Goal: Check status: Check status

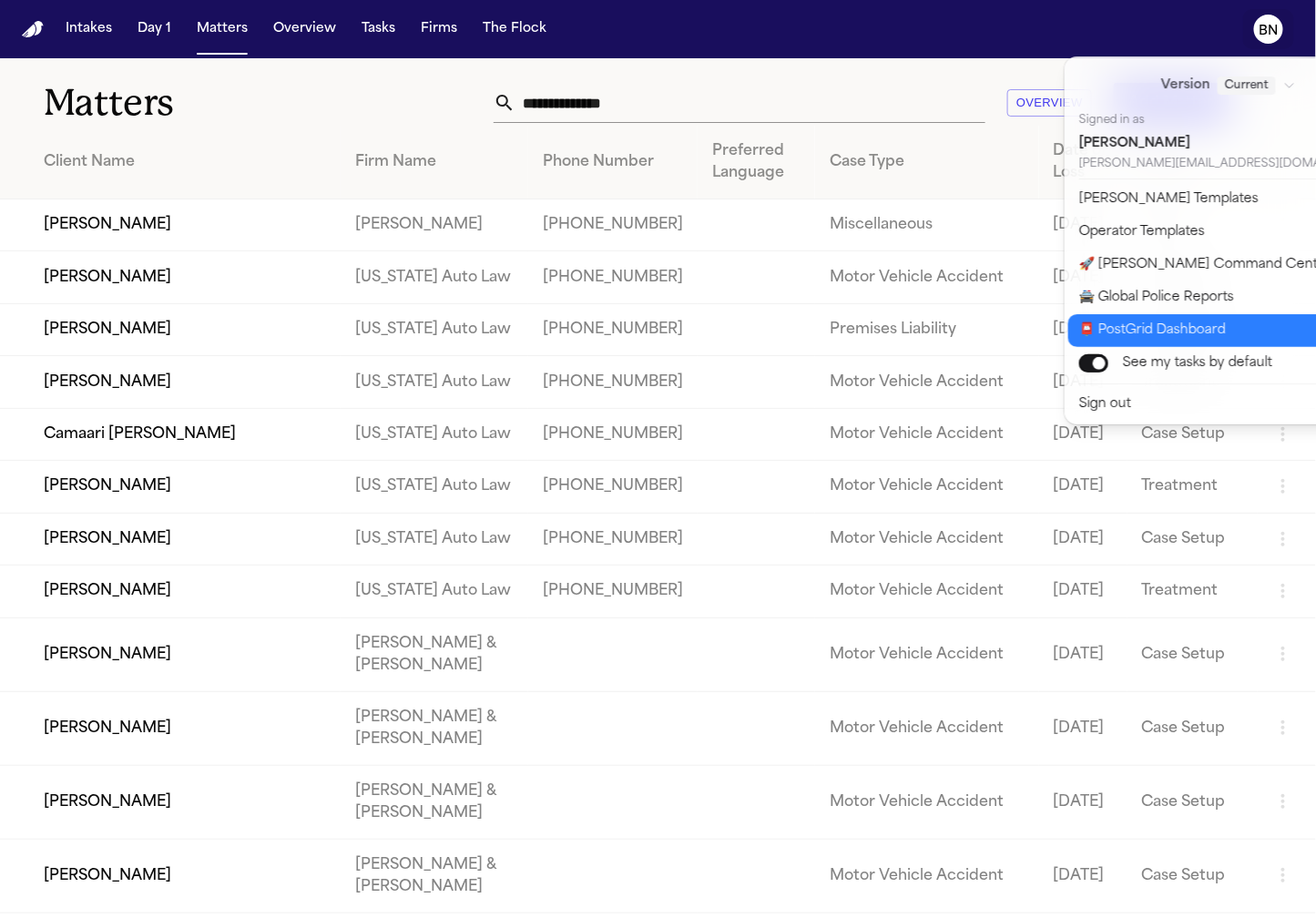
click at [1238, 328] on button "📮 PostGrid Dashboard" at bounding box center [1238, 330] width 342 height 33
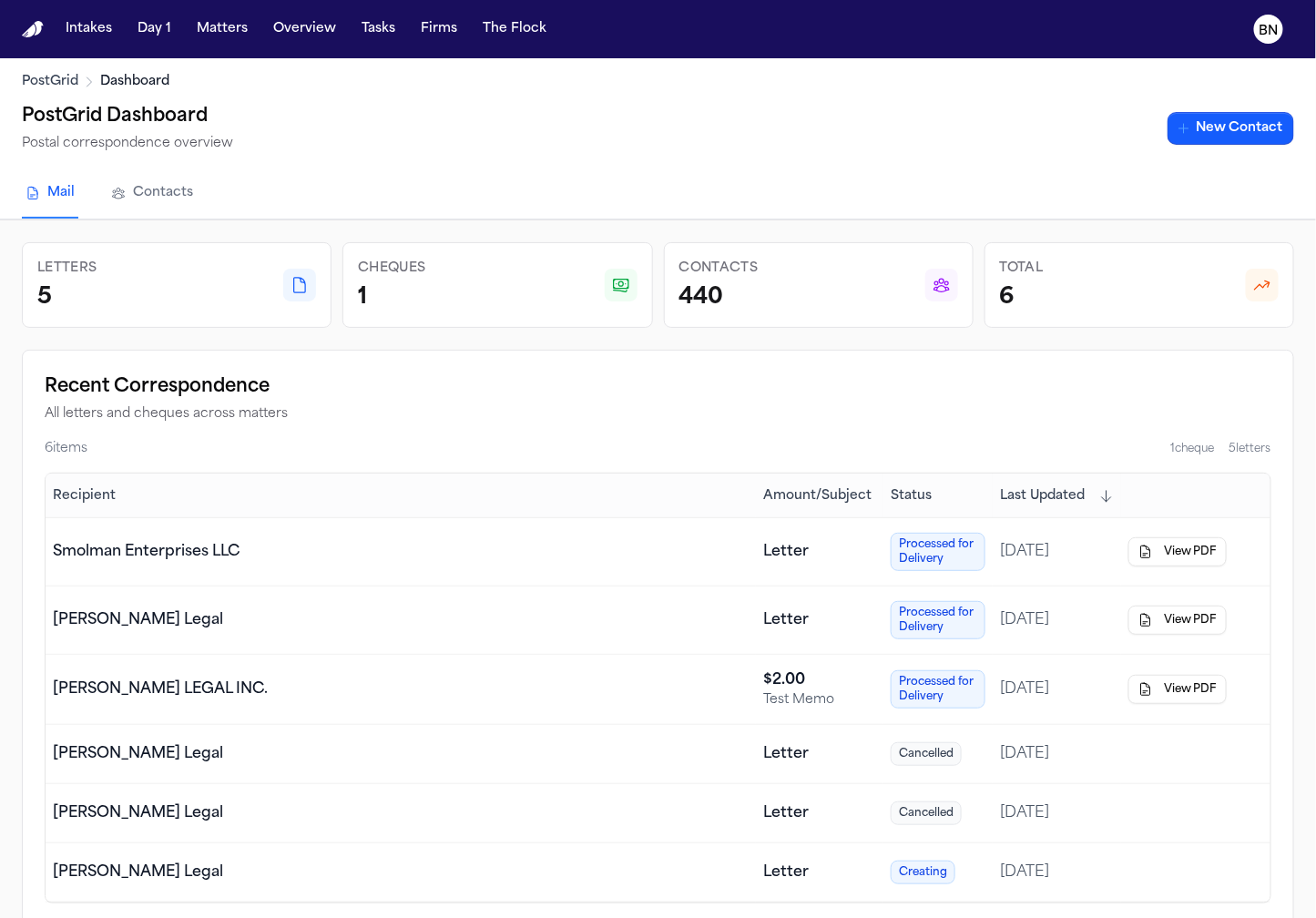
click at [1258, 6] on nav "Intakes Day 1 Matters Overview Tasks Firms The Flock BN" at bounding box center [658, 29] width 1316 height 58
click at [1265, 38] on icon "BN" at bounding box center [1269, 29] width 29 height 29
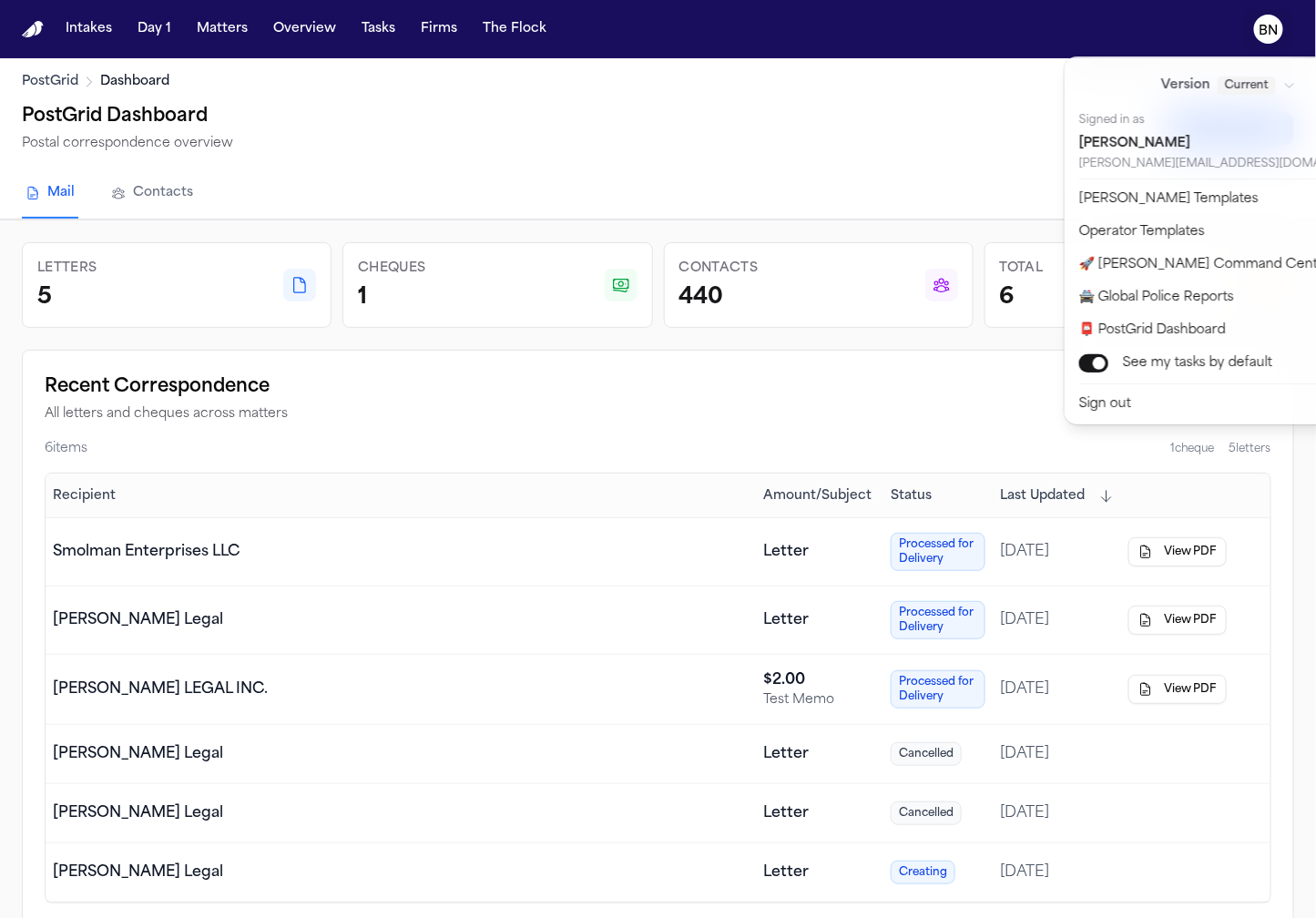
click at [776, 146] on div "Intakes Day 1 Matters Overview Tasks Firms The Flock BN PostGrid Dashboard Post…" at bounding box center [658, 459] width 1316 height 918
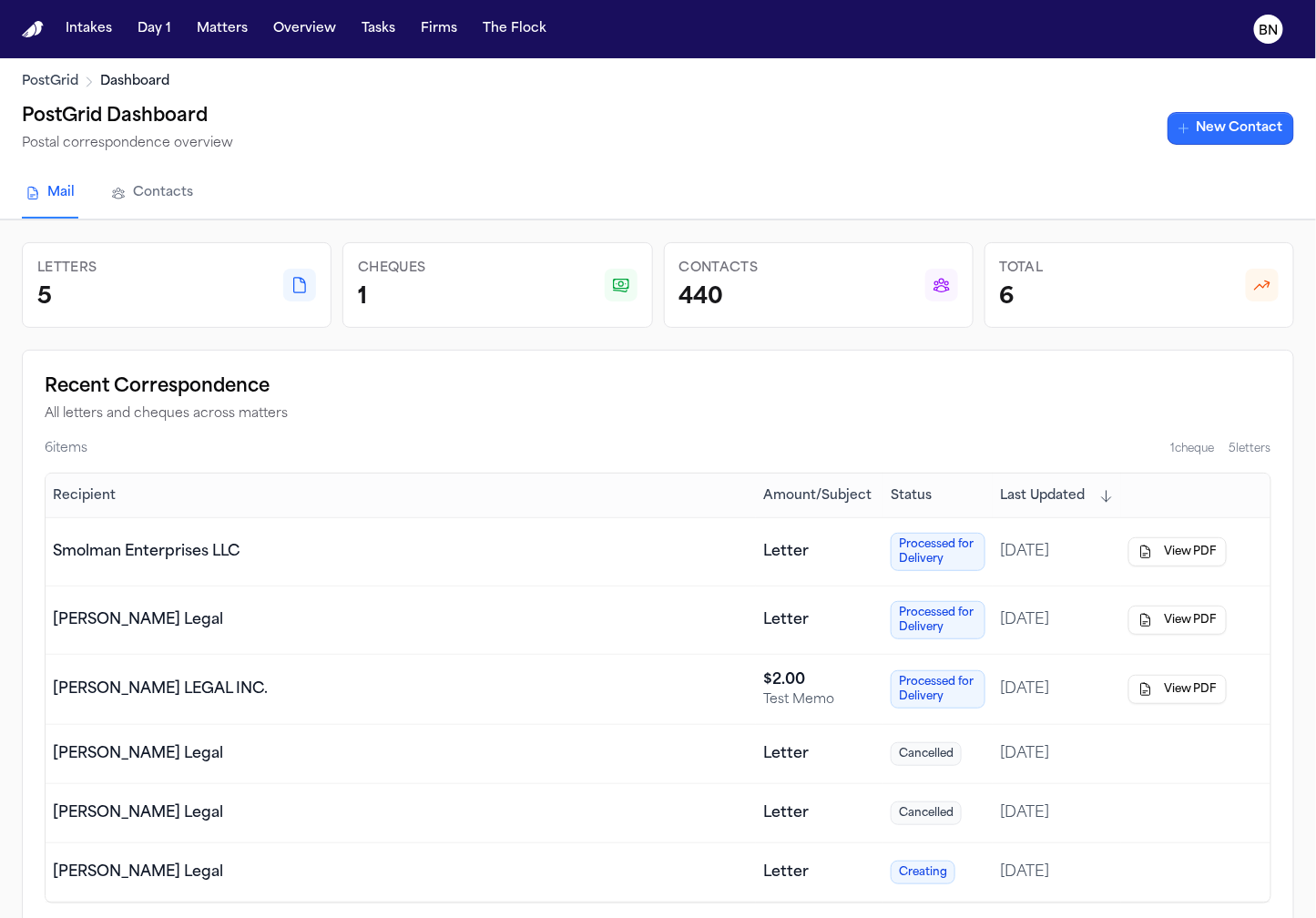
click at [1198, 127] on link "New Contact" at bounding box center [1230, 129] width 127 height 33
click at [172, 190] on link "Contacts" at bounding box center [152, 194] width 89 height 49
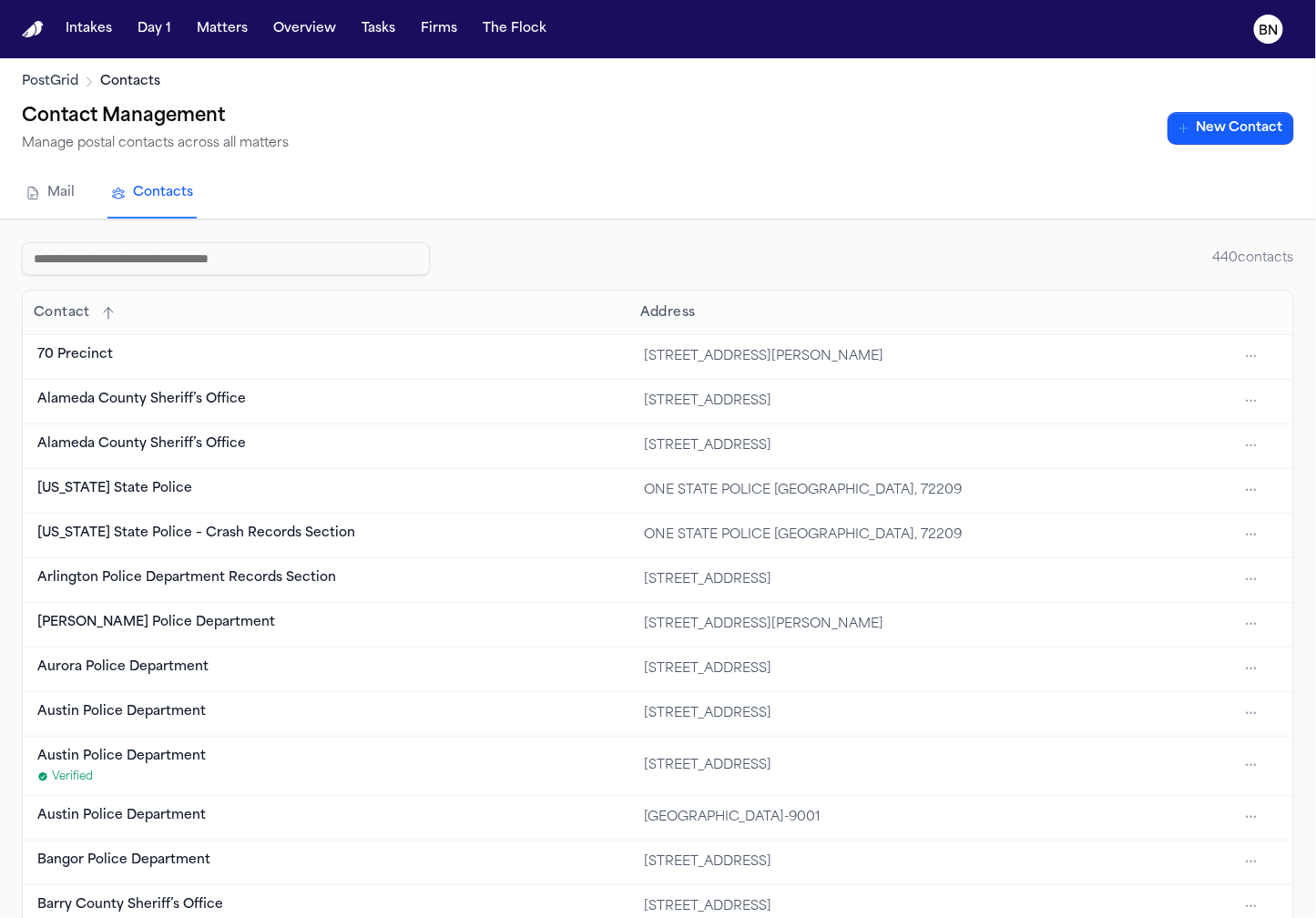
click at [71, 200] on link "Mail" at bounding box center [50, 194] width 57 height 49
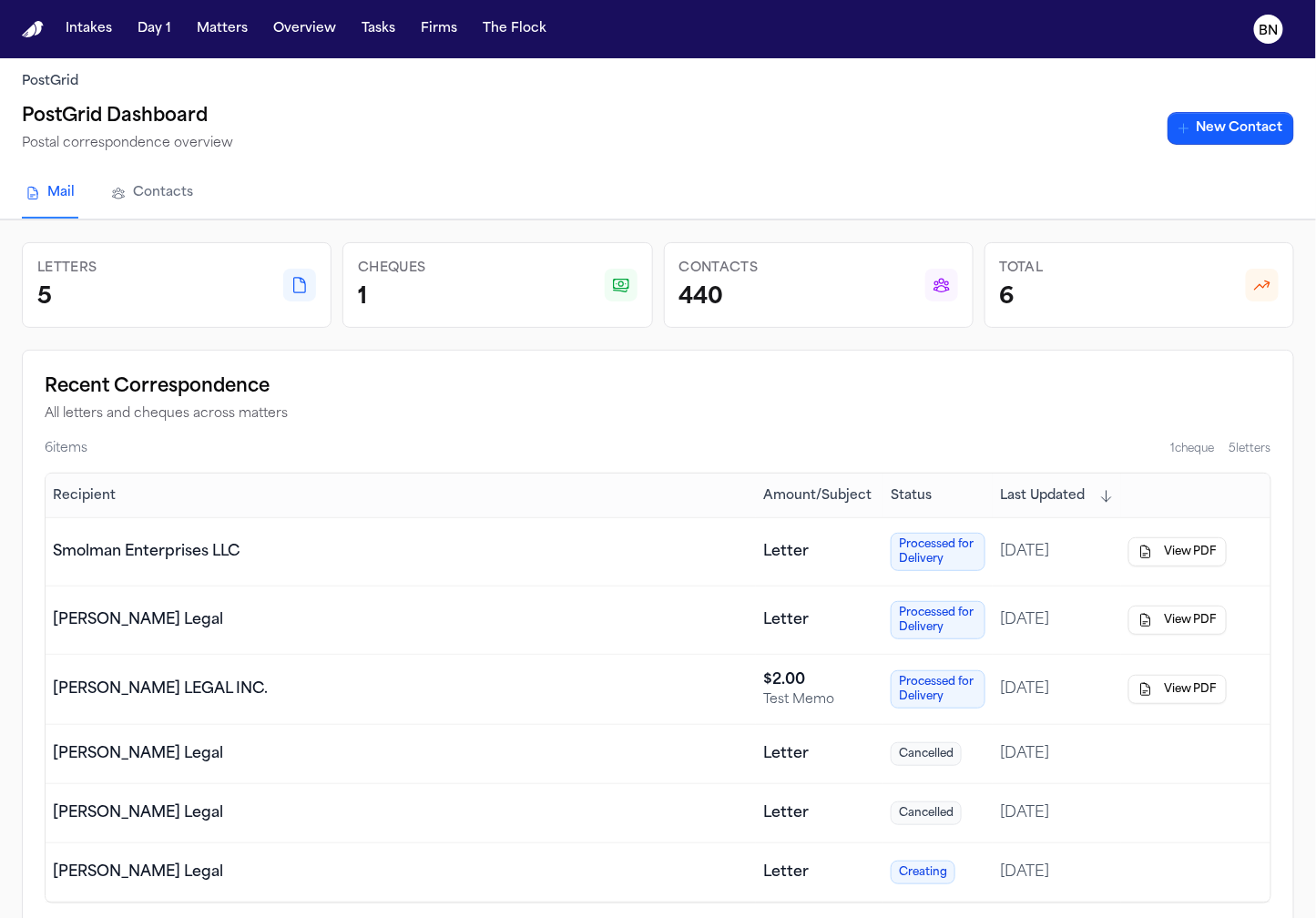
click at [622, 137] on div "PostGrid Dashboard Postal correspondence overview New Contact" at bounding box center [658, 129] width 1272 height 53
click at [849, 692] on div "Test Memo" at bounding box center [820, 700] width 113 height 18
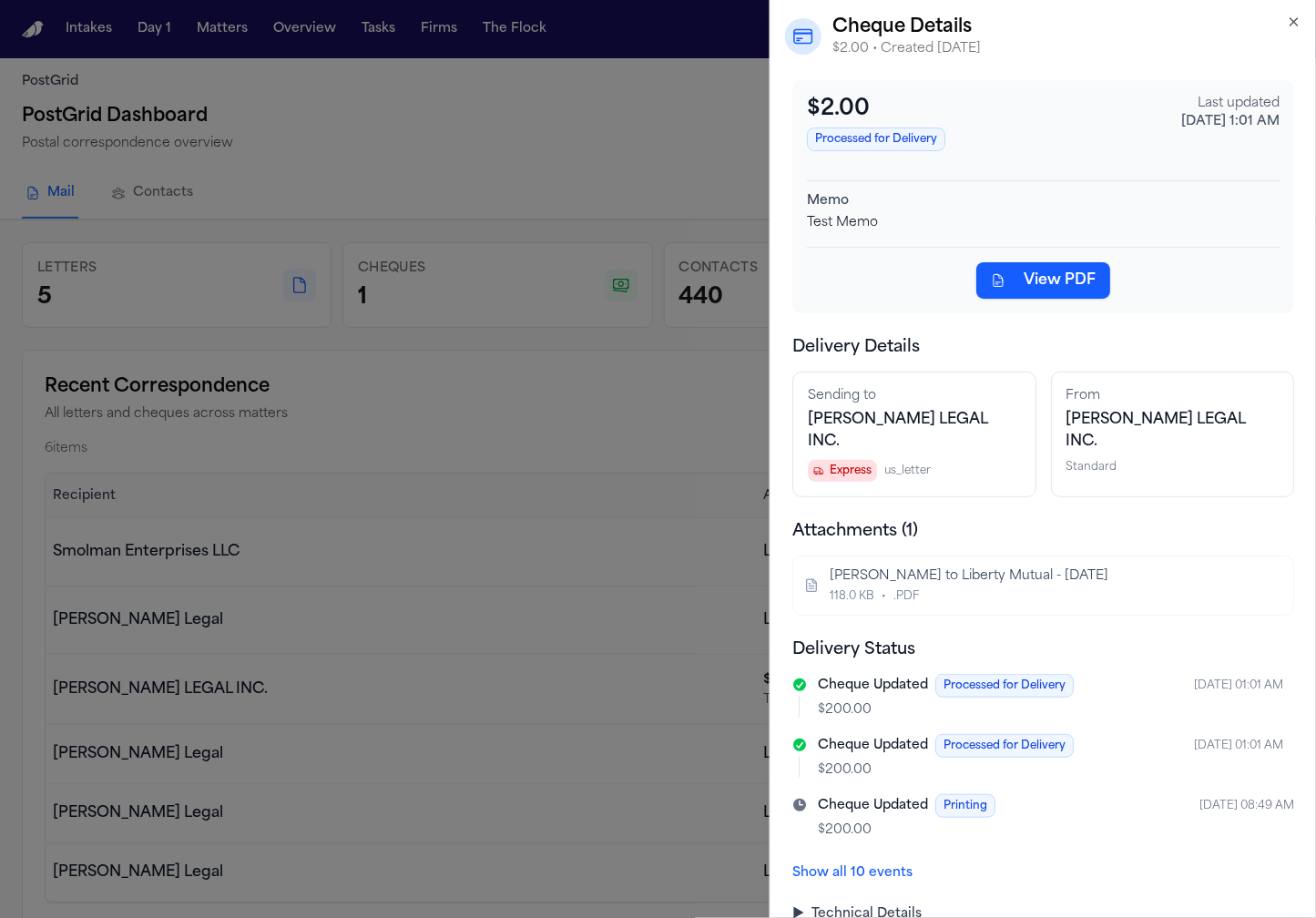
click at [1011, 673] on span "Processed for Delivery" at bounding box center [1005, 685] width 139 height 24
click at [822, 864] on button "Show all 10 events" at bounding box center [852, 873] width 120 height 18
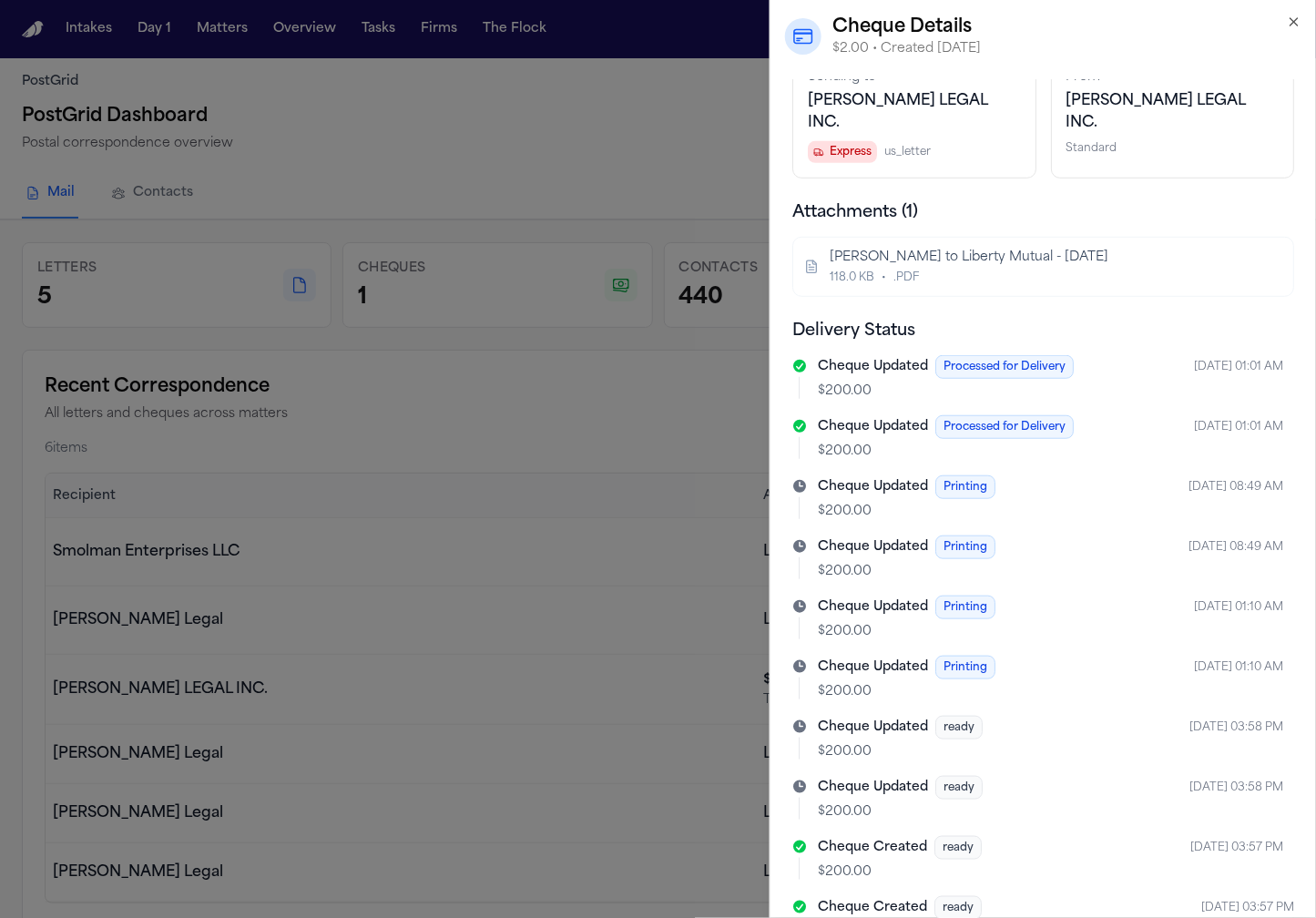
click at [997, 622] on p "$200.00" at bounding box center [1050, 631] width 465 height 18
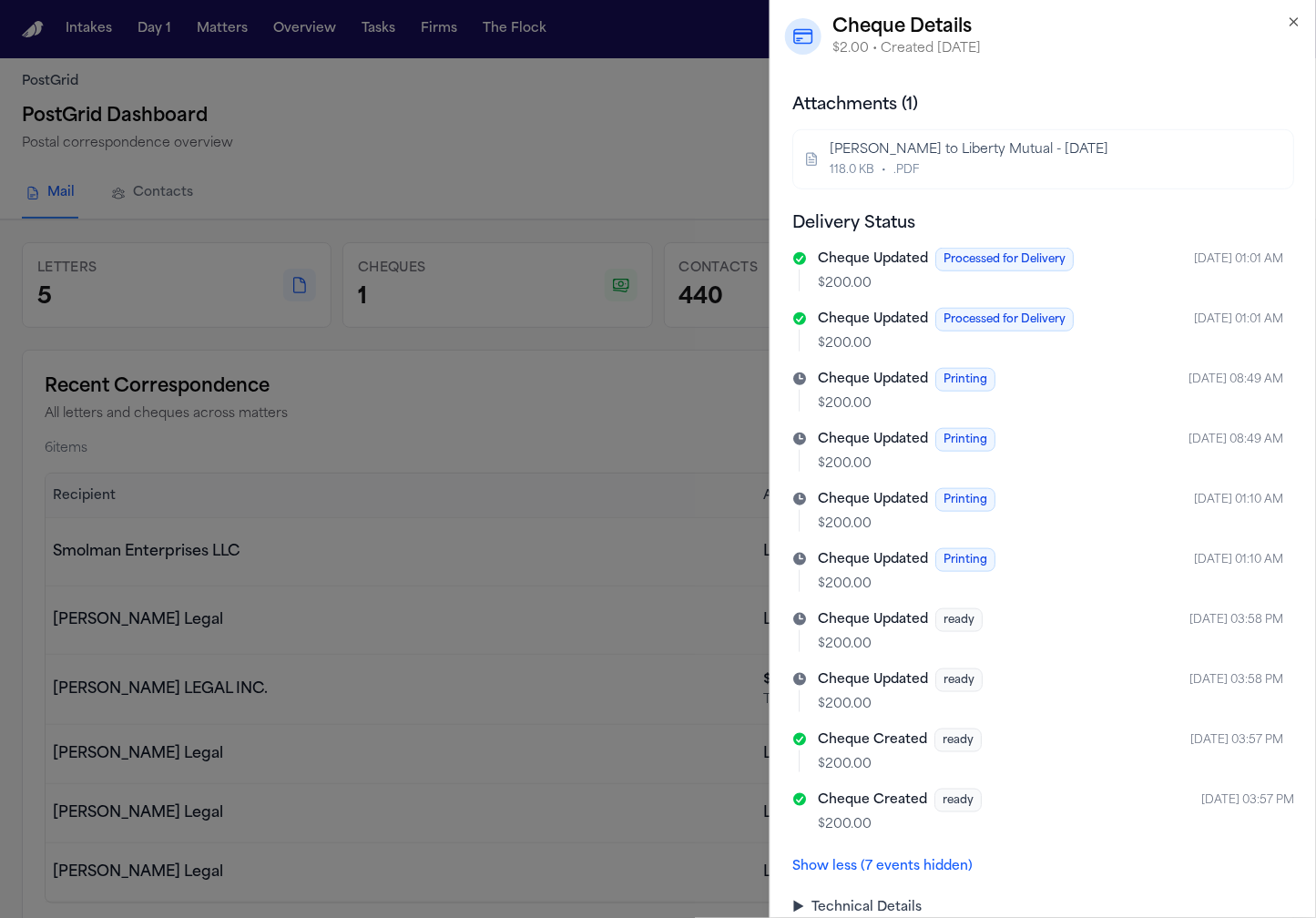
drag, startPoint x: 882, startPoint y: 884, endPoint x: 971, endPoint y: 776, distance: 139.9
click at [882, 900] on summary "▶ Technical Details" at bounding box center [1043, 909] width 502 height 18
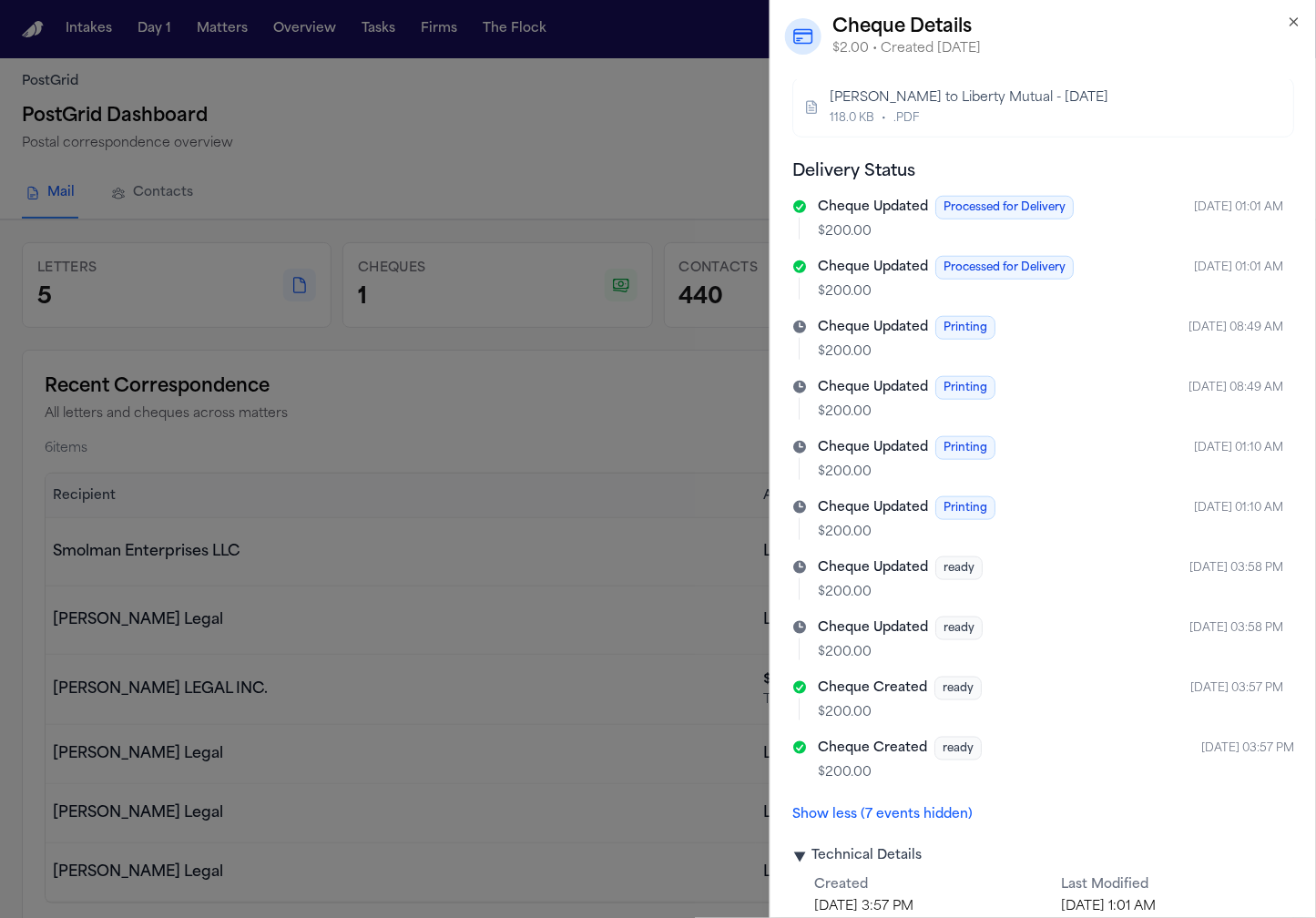
scroll to position [0, 0]
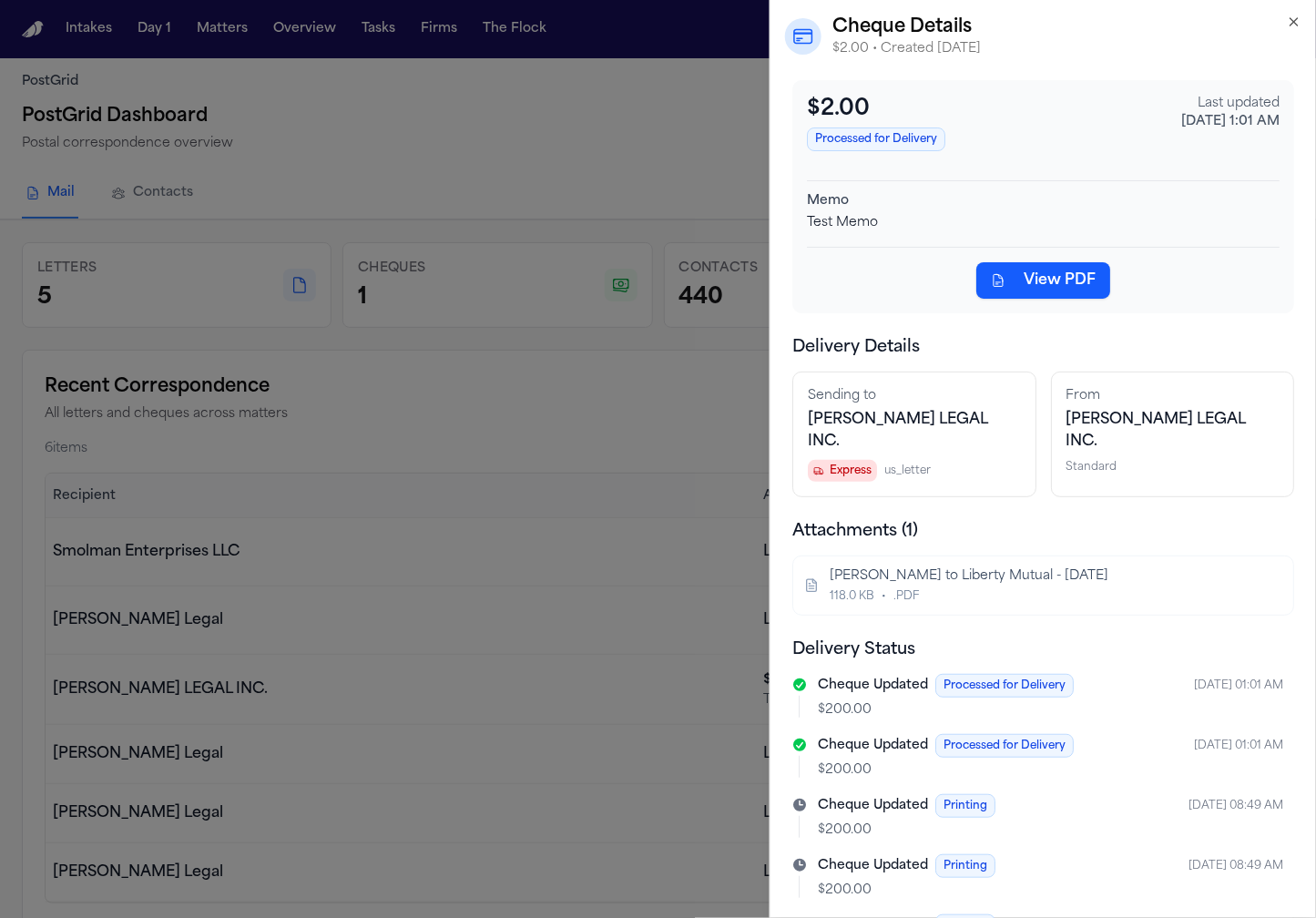
drag, startPoint x: 908, startPoint y: 409, endPoint x: 846, endPoint y: 392, distance: 64.3
click at [903, 412] on span "[PERSON_NAME] LEGAL INC." at bounding box center [897, 431] width 180 height 37
click at [789, 365] on div "$2.00 Processed for Delivery Last updated [DATE] 1:01 AM Memo Test Memo View PD…" at bounding box center [1043, 499] width 546 height 838
